Goal: Task Accomplishment & Management: Use online tool/utility

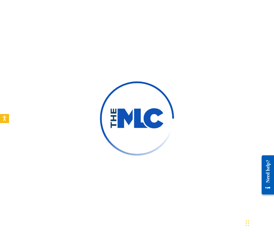
scroll to position [63, 0]
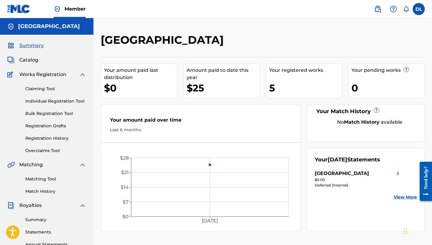
click at [33, 57] on span "Catalog" at bounding box center [28, 59] width 19 height 7
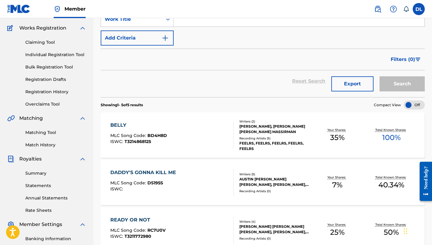
scroll to position [87, 0]
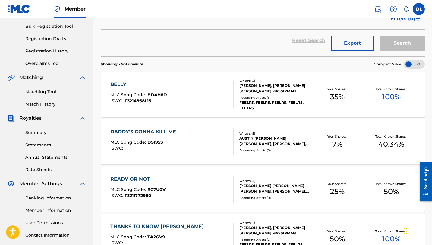
click at [160, 129] on div "DADDY'S GONNA KILL ME" at bounding box center [144, 131] width 69 height 7
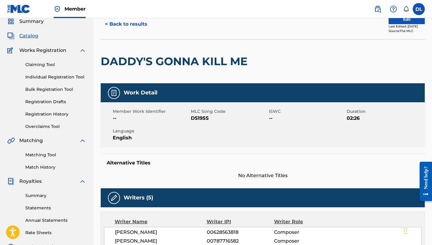
scroll to position [18, 0]
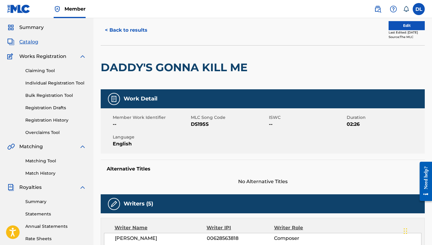
click at [274, 25] on button "Edit" at bounding box center [407, 25] width 36 height 9
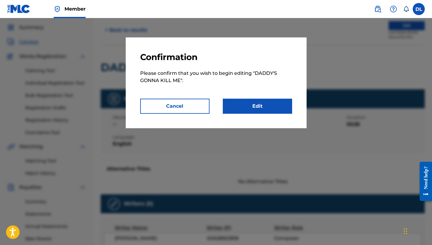
click at [254, 106] on link "Edit" at bounding box center [257, 106] width 69 height 15
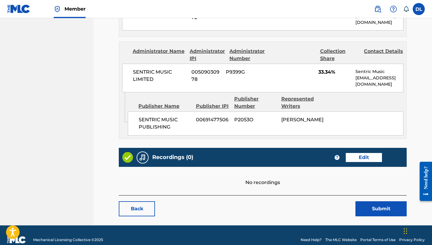
scroll to position [353, 0]
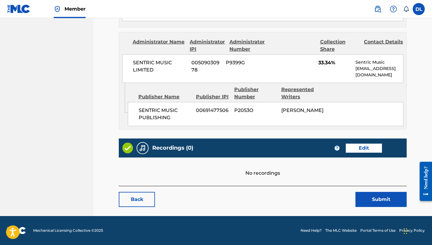
click at [274, 147] on link "Edit" at bounding box center [364, 147] width 36 height 9
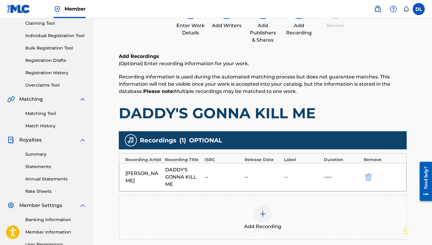
scroll to position [67, 0]
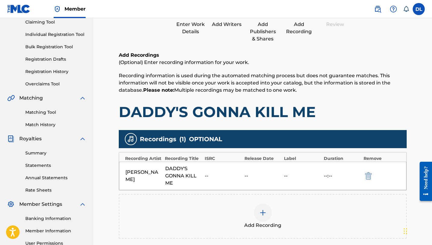
click at [274, 177] on img "submit" at bounding box center [368, 175] width 7 height 7
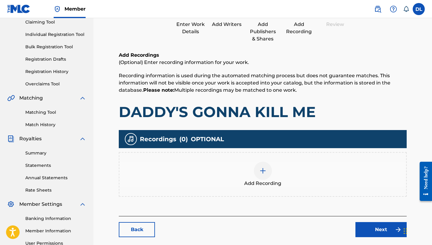
click at [261, 175] on div at bounding box center [263, 171] width 18 height 18
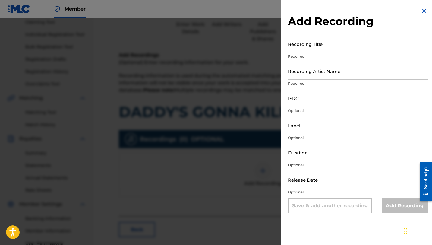
click at [274, 44] on input "Recording Title" at bounding box center [358, 43] width 140 height 17
click at [274, 99] on input "ISRC" at bounding box center [358, 98] width 140 height 17
paste input "QZQAY2515348"
type input "QZQAY2515348"
click at [274, 10] on img at bounding box center [424, 10] width 7 height 7
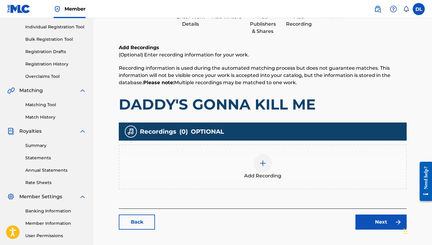
scroll to position [0, 0]
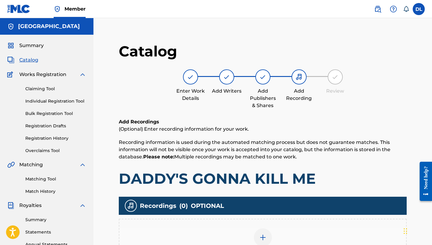
click at [36, 47] on span "Summary" at bounding box center [31, 45] width 24 height 7
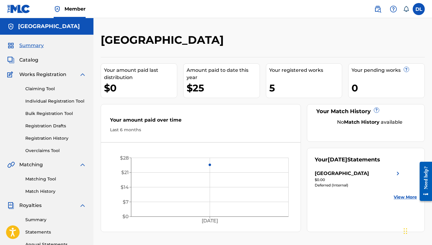
click at [33, 58] on span "Catalog" at bounding box center [28, 59] width 19 height 7
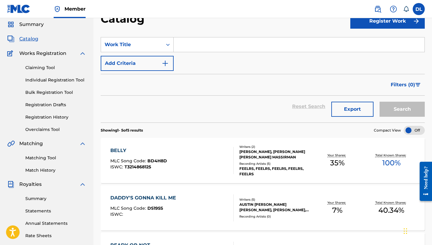
scroll to position [20, 0]
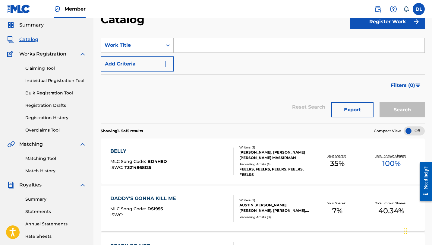
click at [49, 65] on div "Claiming Tool Individual Registration Tool Bulk Registration Tool Registration …" at bounding box center [46, 96] width 79 height 76
click at [50, 66] on link "Claiming Tool" at bounding box center [55, 68] width 61 height 6
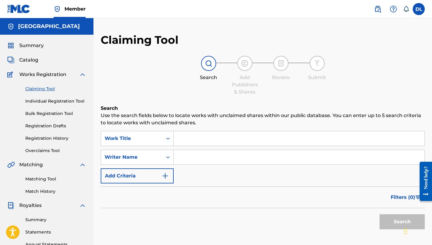
click at [199, 137] on input "Search Form" at bounding box center [299, 138] width 251 height 14
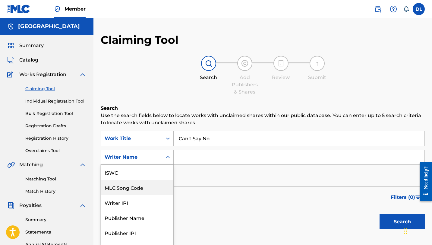
scroll to position [11, 0]
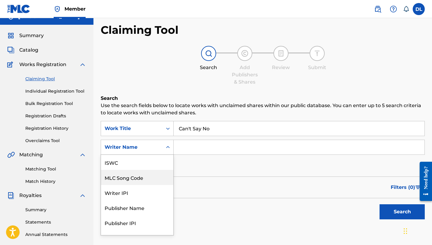
click at [161, 155] on div "MLC Song Code, 2 of 7. 7 results available. Use Up and Down to choose options, …" at bounding box center [137, 147] width 73 height 15
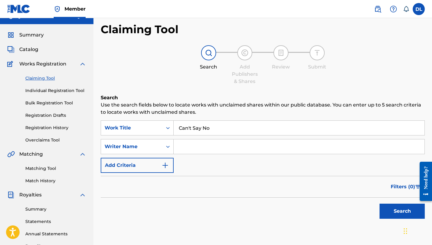
click at [216, 127] on input "Can't Say No" at bounding box center [299, 128] width 251 height 14
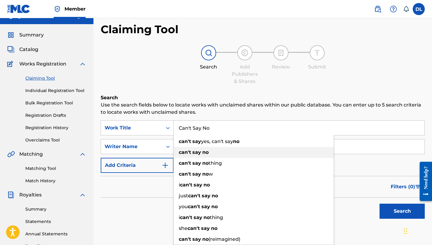
click at [205, 152] on strong "no" at bounding box center [205, 152] width 6 height 6
type input "can't say no"
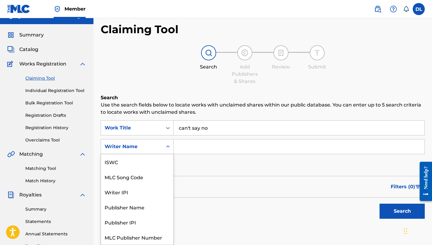
click at [147, 152] on div "Writer Name" at bounding box center [137, 146] width 73 height 15
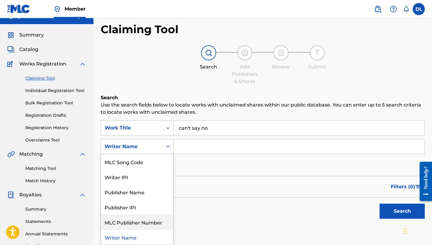
click at [174, 228] on div "Search Use the search fields below to locate works with unclaimed shares within…" at bounding box center [263, 173] width 324 height 158
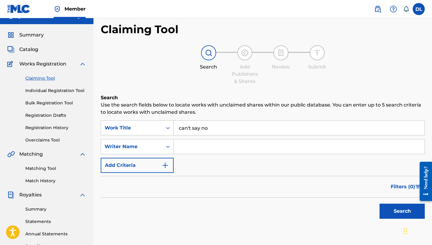
scroll to position [11, 0]
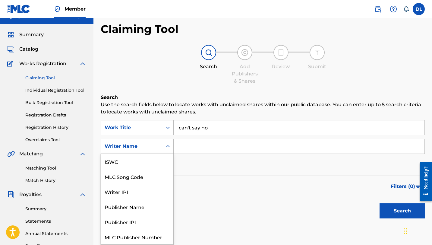
click at [150, 150] on div "Writer Name" at bounding box center [131, 145] width 61 height 11
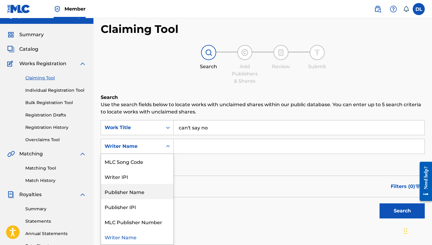
click at [208, 211] on div "Search" at bounding box center [263, 209] width 324 height 24
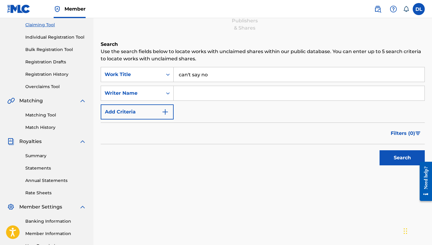
scroll to position [65, 0]
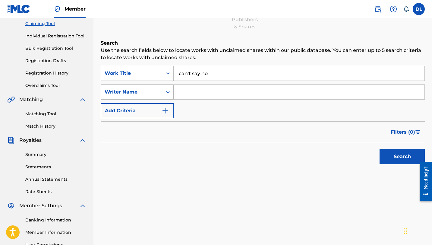
click at [150, 94] on div "Writer Name" at bounding box center [132, 91] width 54 height 7
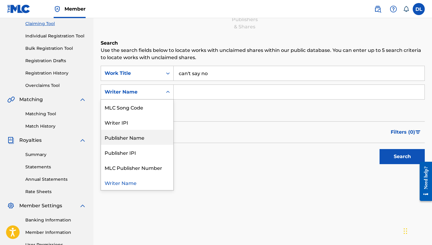
scroll to position [0, 0]
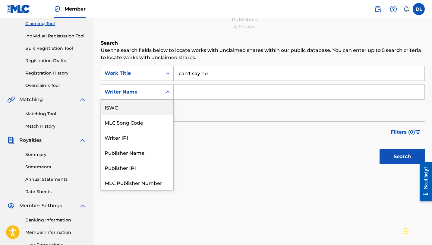
click at [137, 111] on div "ISWC" at bounding box center [137, 106] width 72 height 15
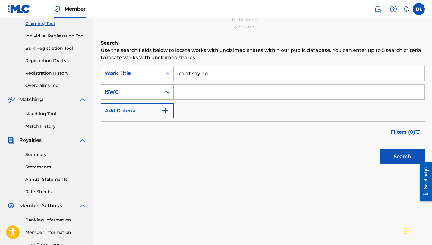
click at [131, 90] on div "ISWC" at bounding box center [132, 91] width 54 height 7
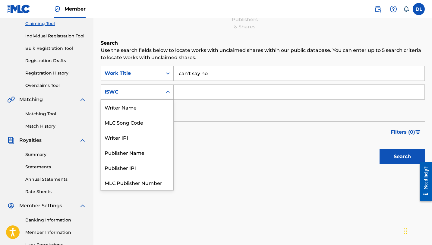
scroll to position [15, 0]
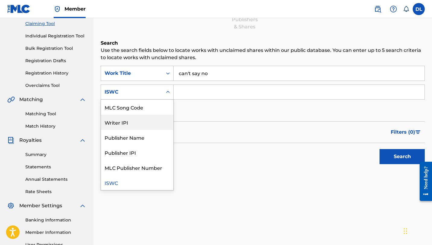
click at [122, 126] on div "Writer IPI" at bounding box center [137, 122] width 72 height 15
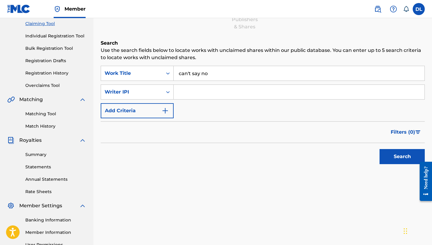
click at [208, 91] on input "Search Form" at bounding box center [299, 92] width 251 height 14
click at [196, 96] on input "Search Form" at bounding box center [299, 92] width 251 height 14
paste input "787716582"
type input "787716582"
click at [274, 166] on div "Search" at bounding box center [401, 155] width 48 height 24
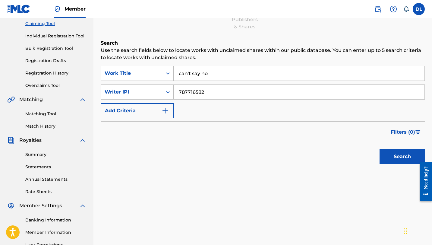
click at [274, 156] on button "Search" at bounding box center [402, 156] width 45 height 15
click at [157, 71] on div "Work Title" at bounding box center [132, 73] width 54 height 7
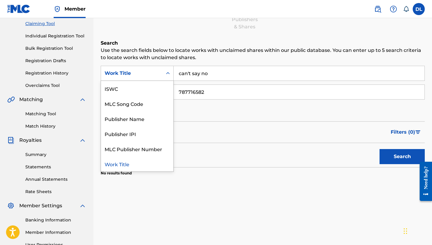
click at [157, 71] on div "Work Title" at bounding box center [132, 73] width 54 height 7
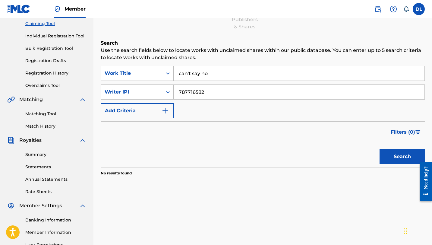
click at [147, 76] on div "Work Title" at bounding box center [132, 73] width 54 height 7
click at [203, 80] on input "can't say no" at bounding box center [299, 73] width 251 height 14
